Goal: Navigation & Orientation: Find specific page/section

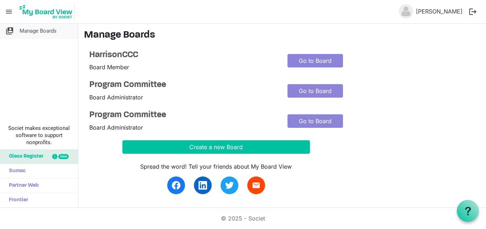
click at [28, 31] on span "Manage Boards" at bounding box center [38, 31] width 37 height 14
click at [9, 9] on span "menu" at bounding box center [9, 12] width 14 height 14
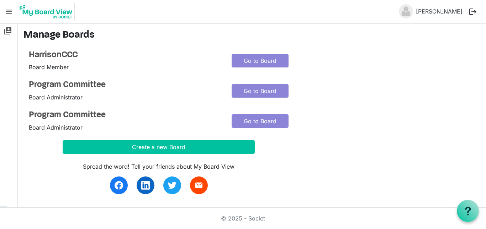
click at [9, 9] on span "menu" at bounding box center [9, 12] width 14 height 14
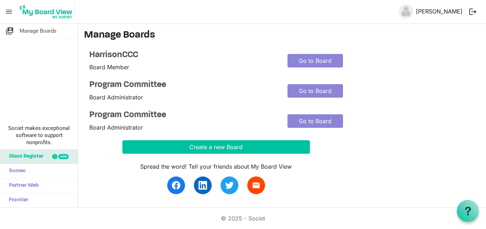
click at [431, 13] on link "[PERSON_NAME]" at bounding box center [439, 11] width 52 height 14
drag, startPoint x: 0, startPoint y: 0, endPoint x: 431, endPoint y: 13, distance: 431.4
click at [431, 13] on link "[PERSON_NAME]" at bounding box center [439, 11] width 52 height 14
